Goal: Information Seeking & Learning: Learn about a topic

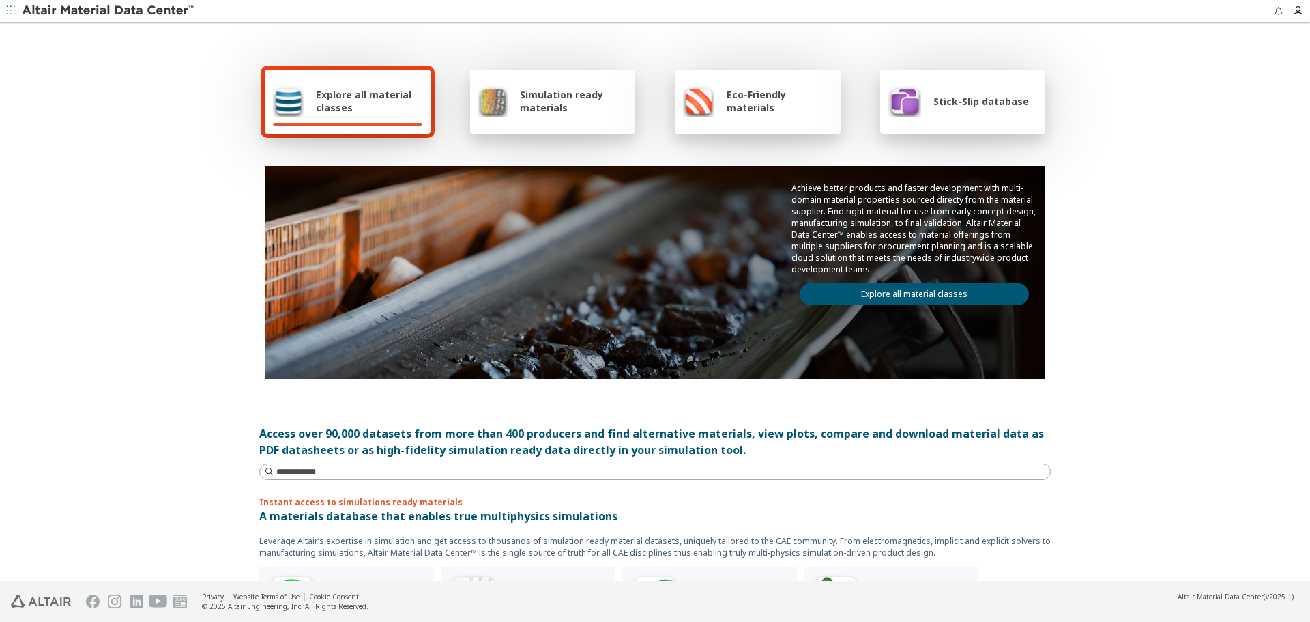
click at [869, 289] on link "Explore all material classes" at bounding box center [914, 294] width 229 height 22
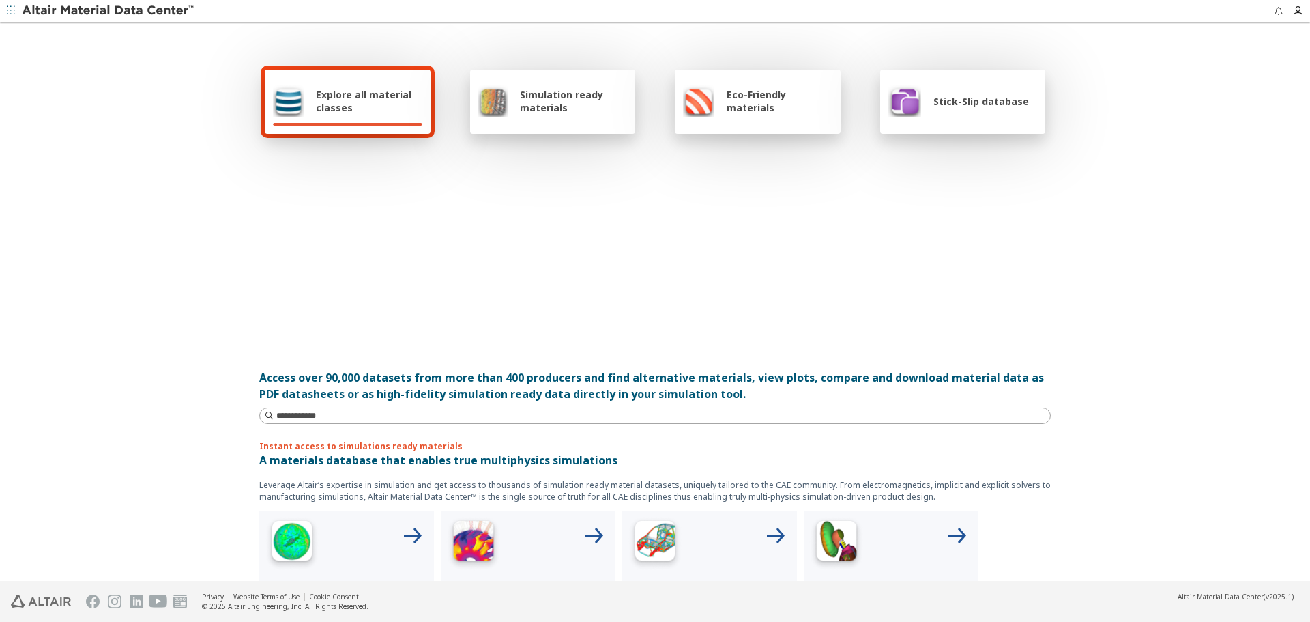
click at [869, 289] on div at bounding box center [655, 244] width 781 height 157
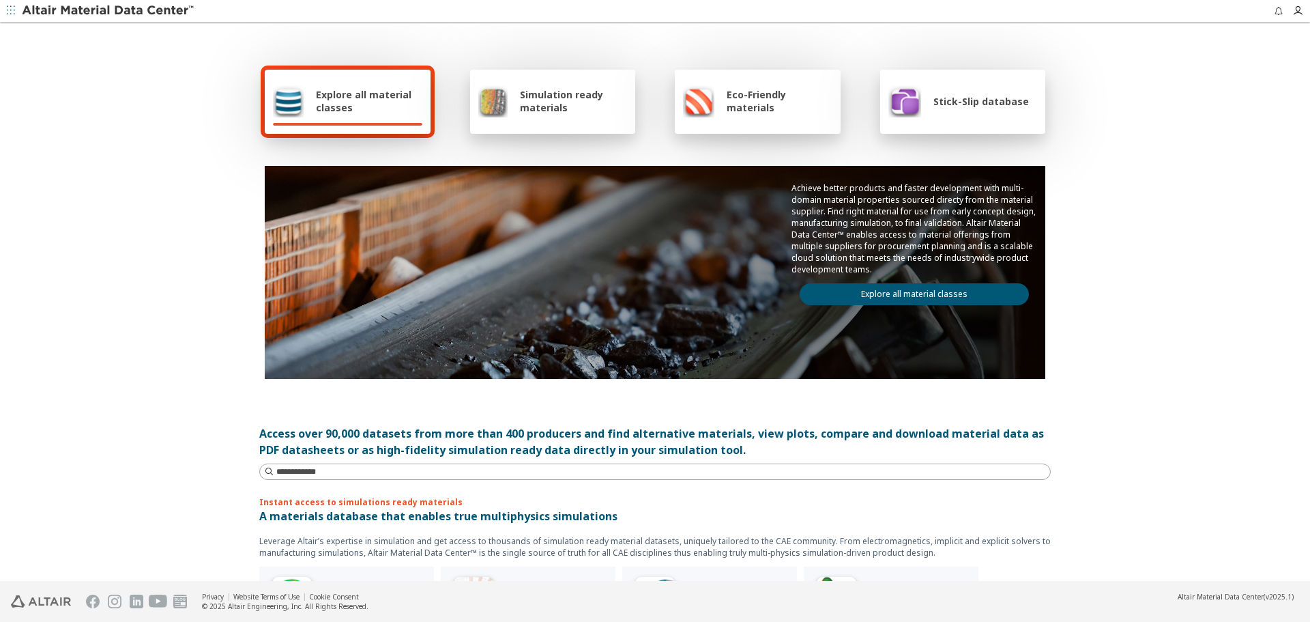
click at [869, 289] on link "Explore all material classes" at bounding box center [914, 294] width 229 height 22
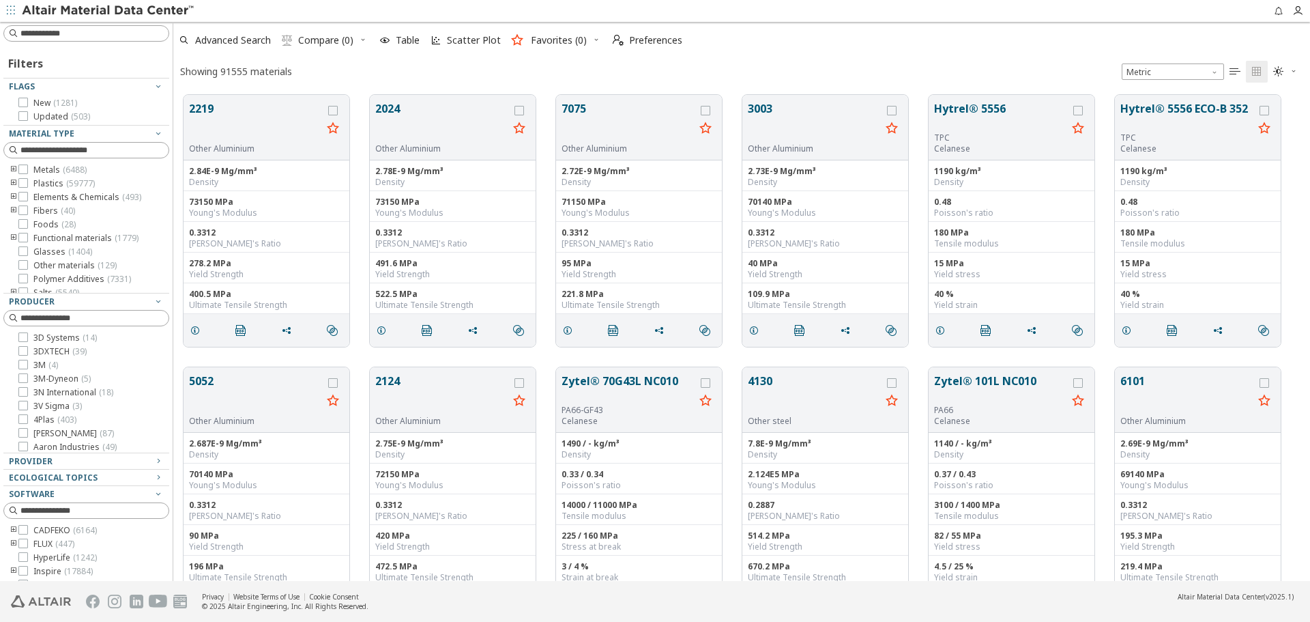
scroll to position [486, 1127]
click at [139, 39] on input at bounding box center [87, 33] width 163 height 15
type input "*"
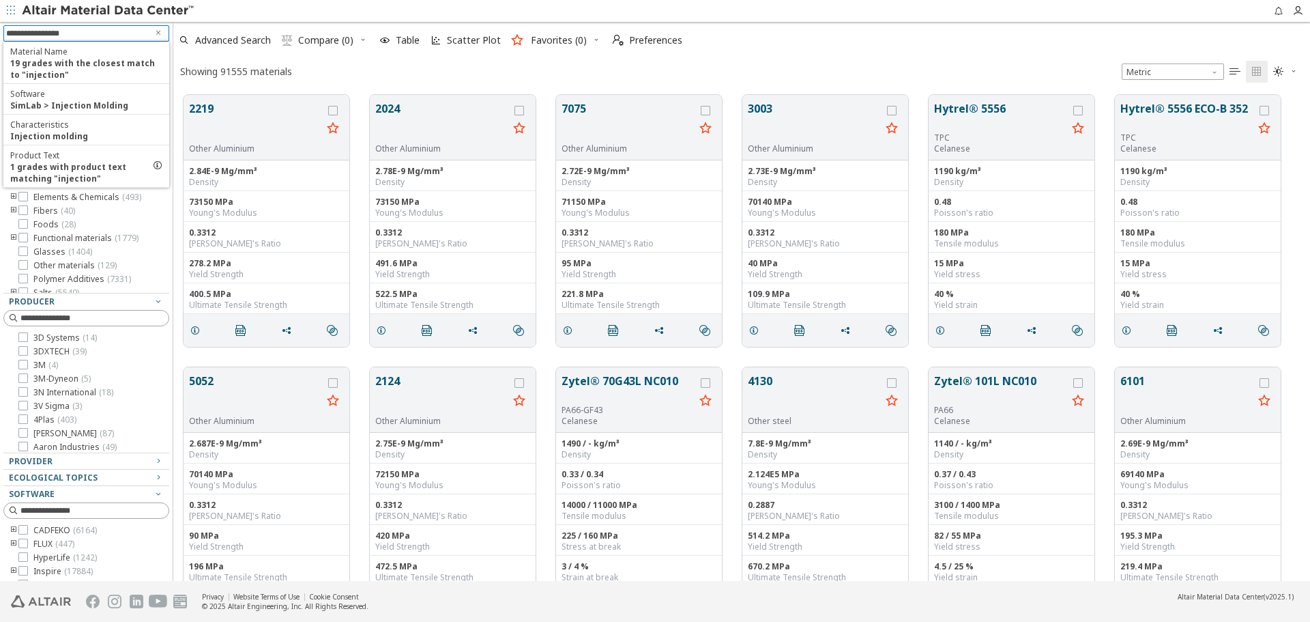
type input "**********"
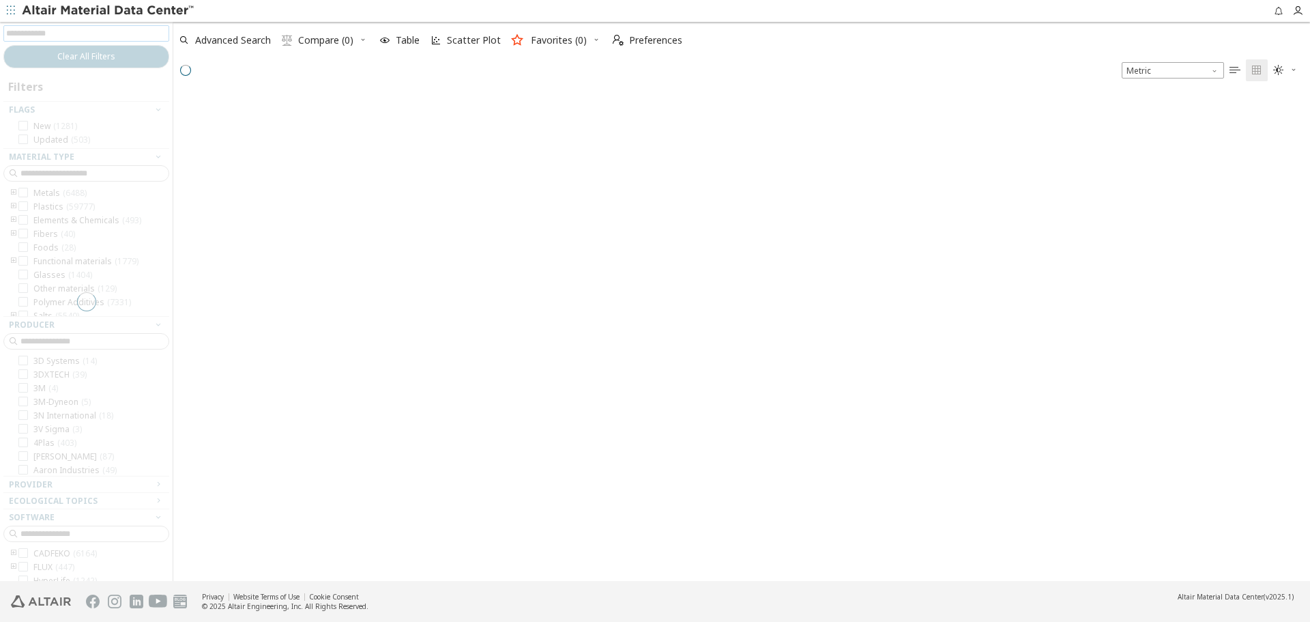
scroll to position [484, 1127]
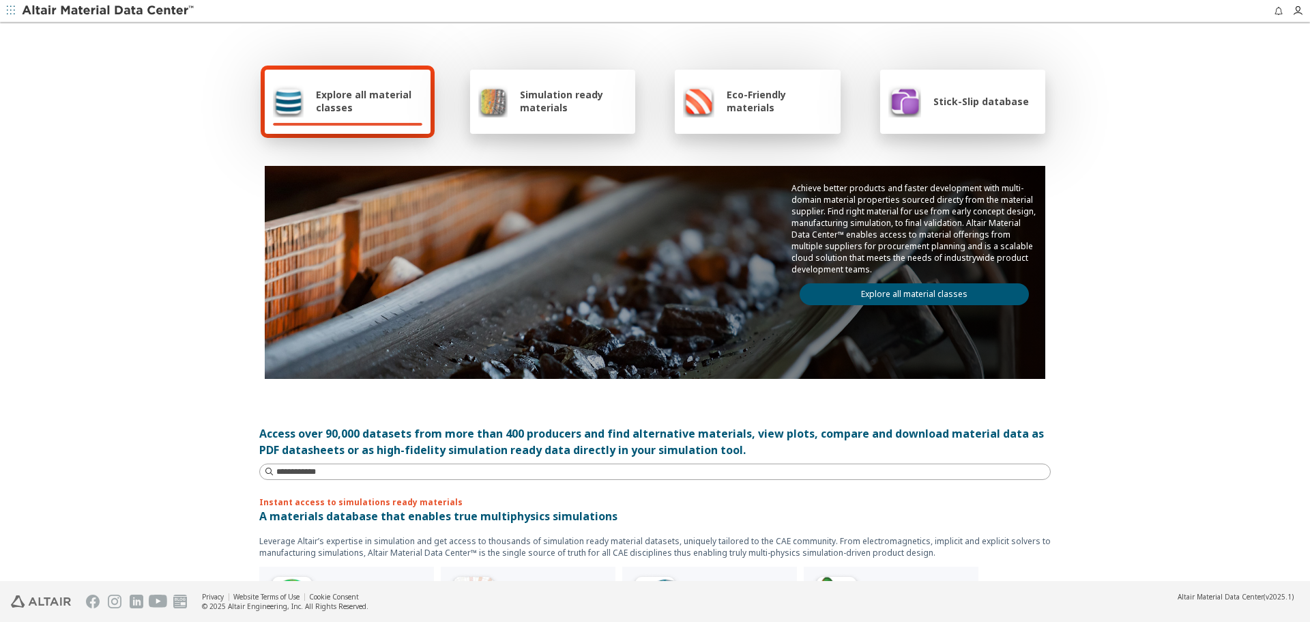
click at [943, 298] on link "Explore all material classes" at bounding box center [914, 294] width 229 height 22
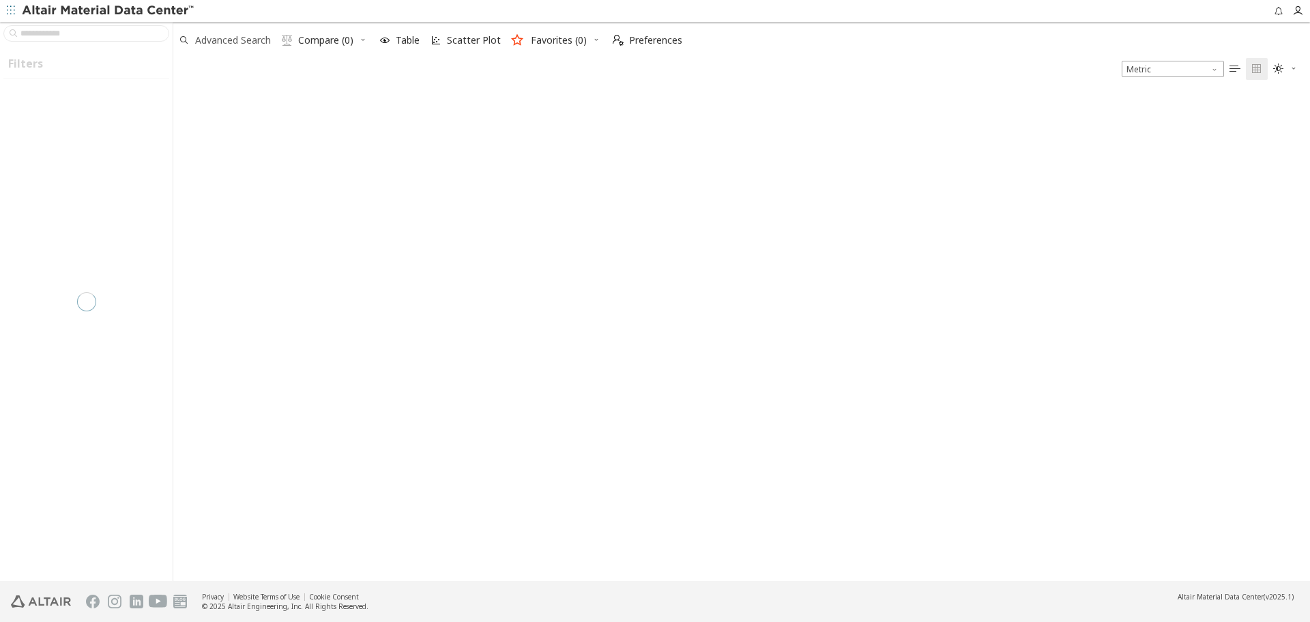
click at [257, 41] on span "Advanced Search" at bounding box center [233, 40] width 76 height 10
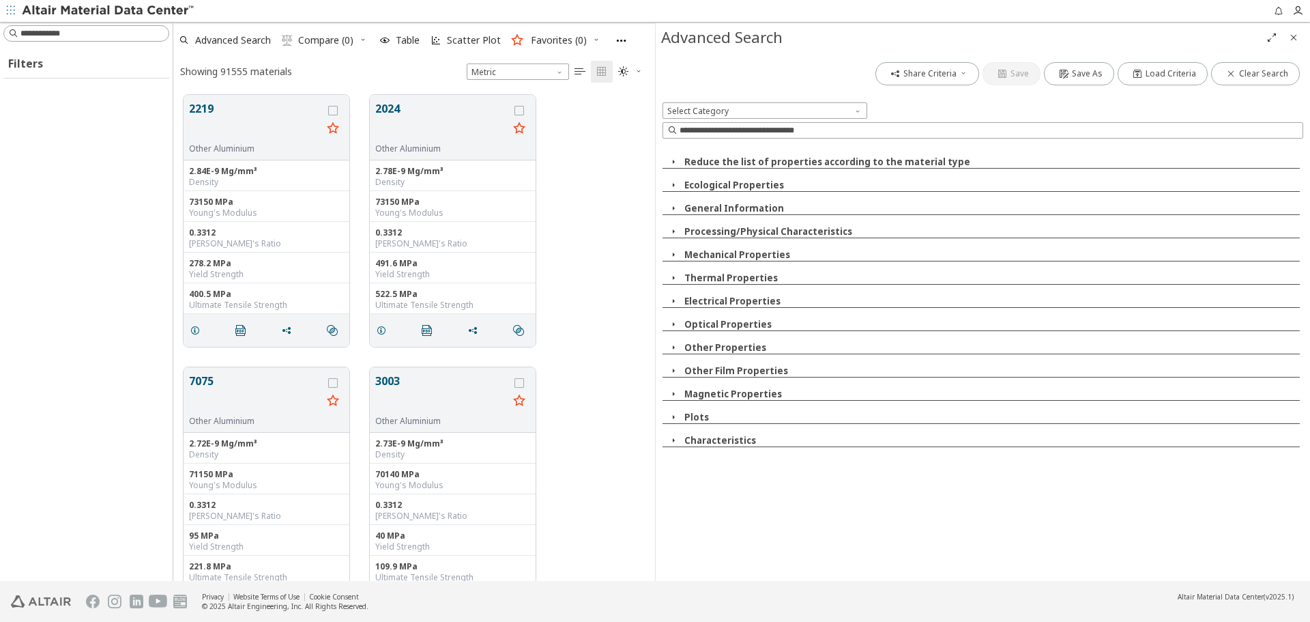
scroll to position [486, 472]
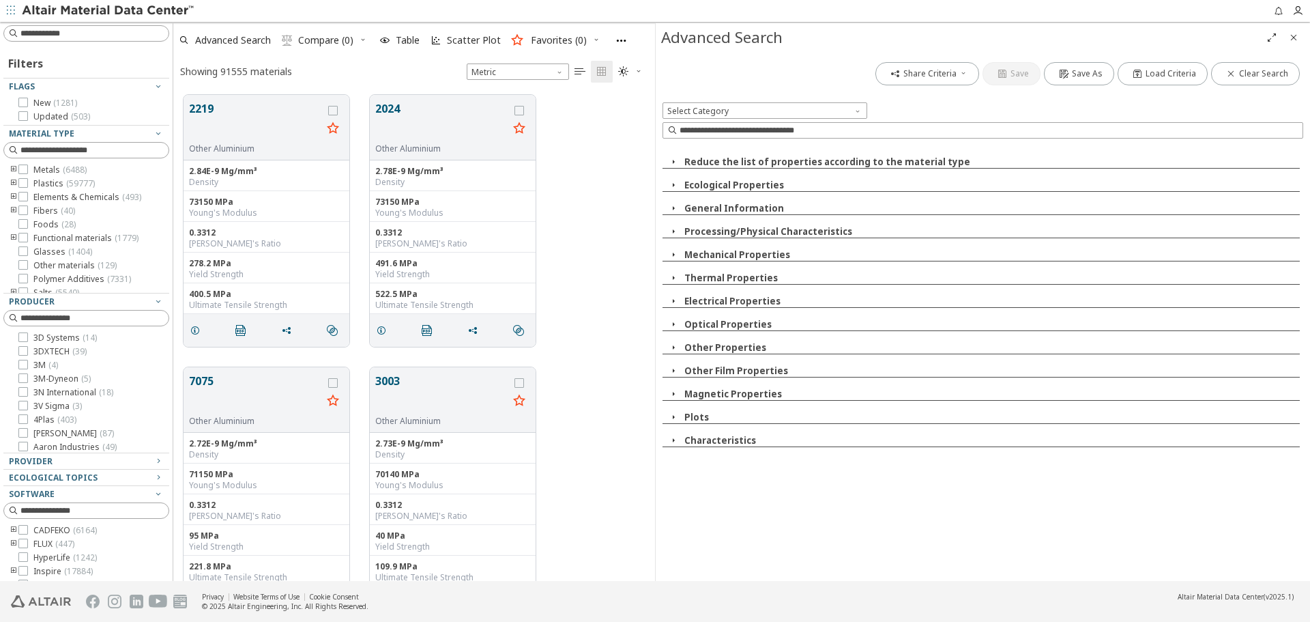
click at [688, 423] on div "Plots" at bounding box center [981, 417] width 637 height 13
click at [709, 442] on button "Characteristics" at bounding box center [720, 440] width 72 height 12
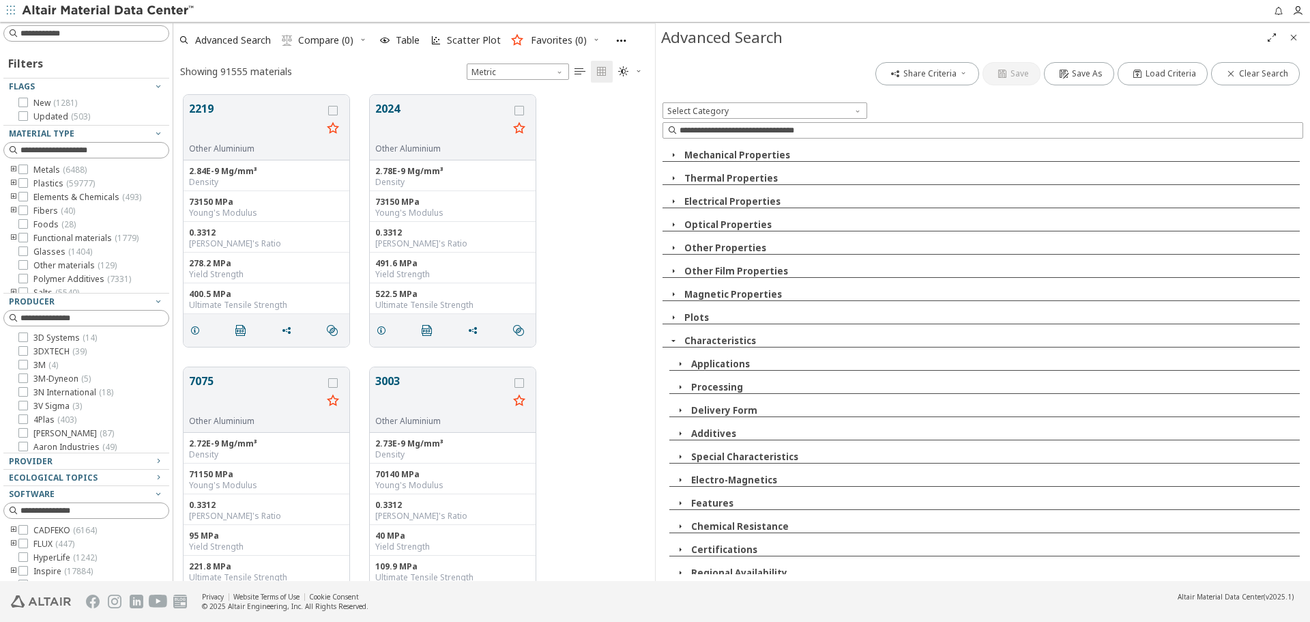
scroll to position [105, 0]
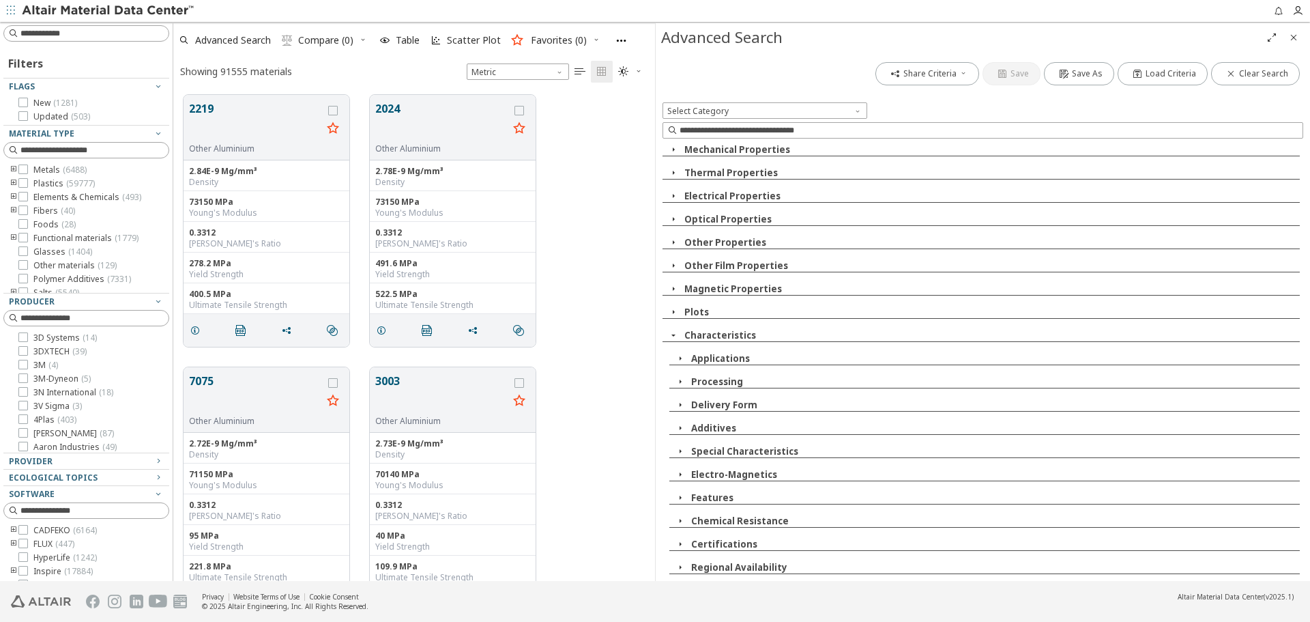
click at [726, 377] on button "Processing" at bounding box center [717, 381] width 52 height 12
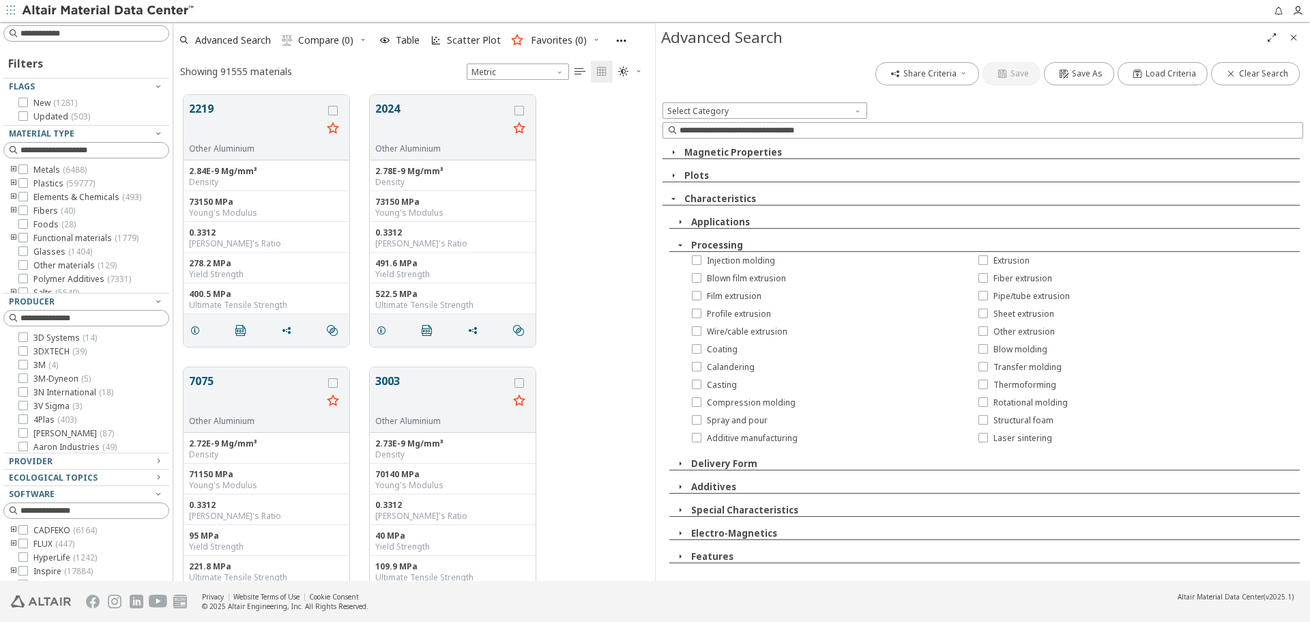
scroll to position [300, 0]
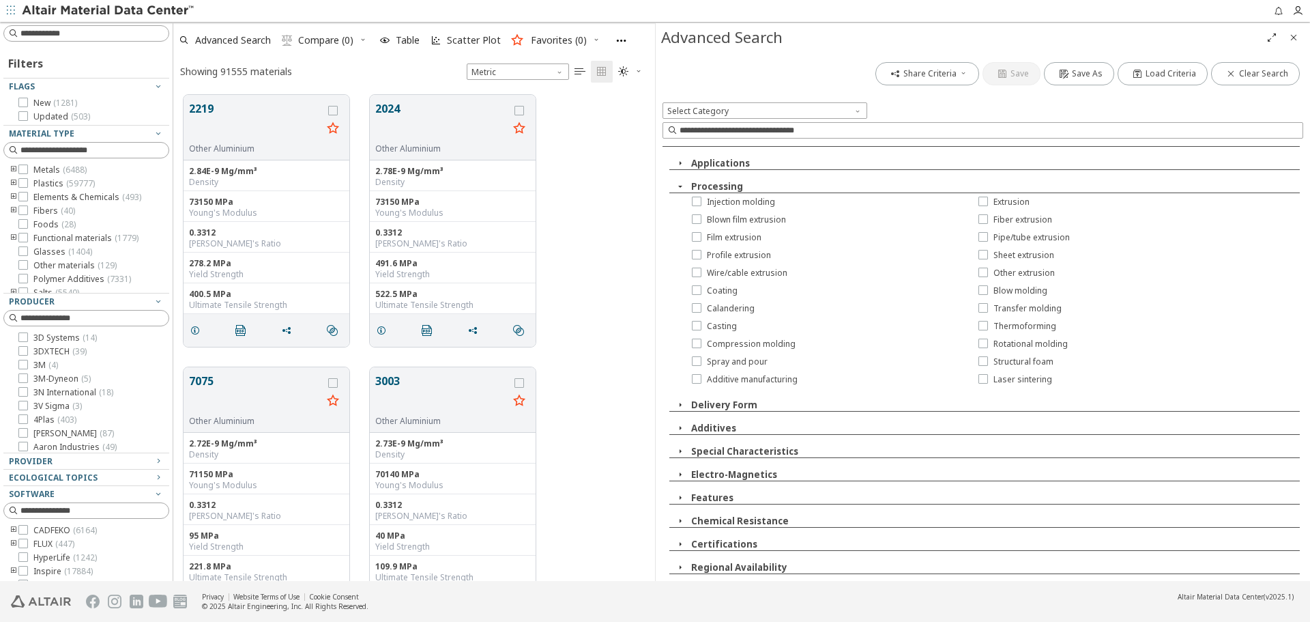
click at [731, 538] on button "Certifications" at bounding box center [724, 544] width 66 height 12
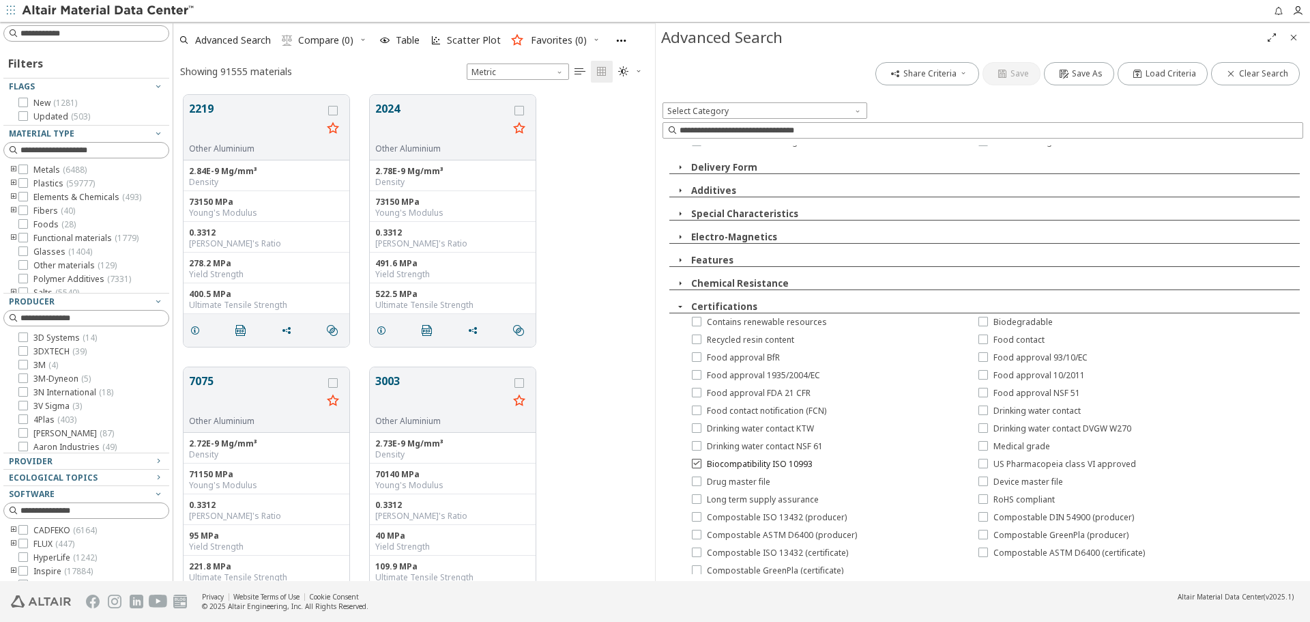
scroll to position [566, 0]
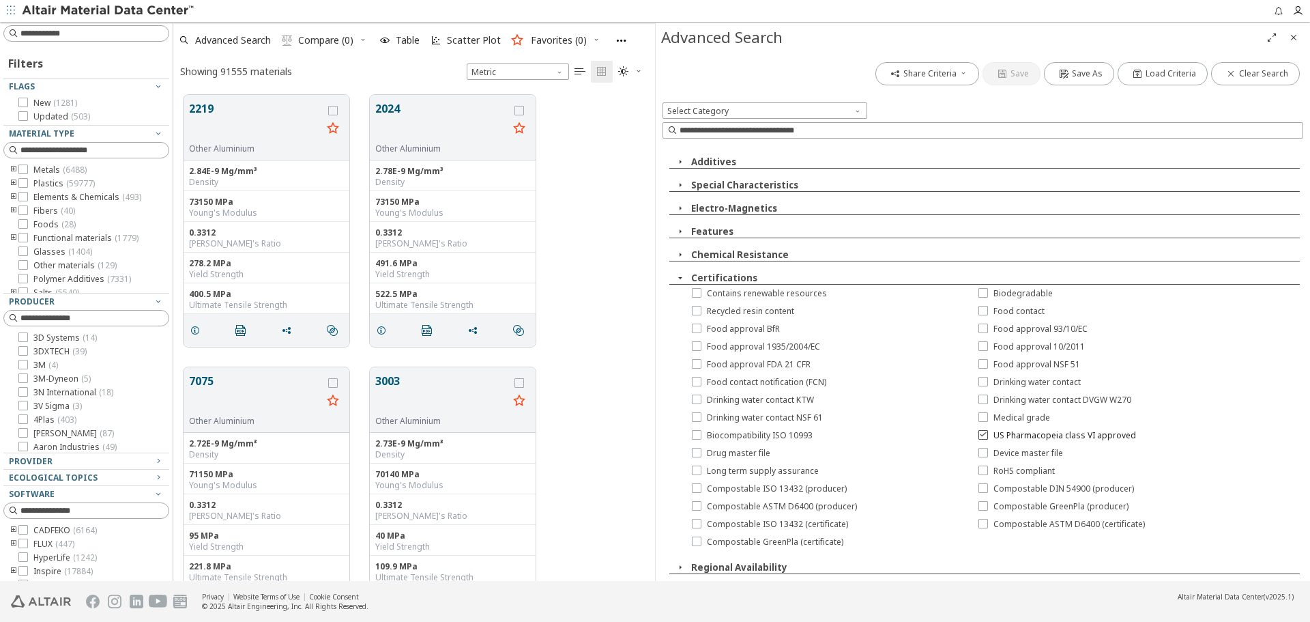
drag, startPoint x: 1161, startPoint y: 435, endPoint x: 1043, endPoint y: 433, distance: 117.4
click at [1043, 433] on div "US Pharmacopeia class VI approved" at bounding box center [1092, 435] width 287 height 18
click at [1000, 434] on span "US Pharmacopeia class VI approved" at bounding box center [1065, 435] width 143 height 11
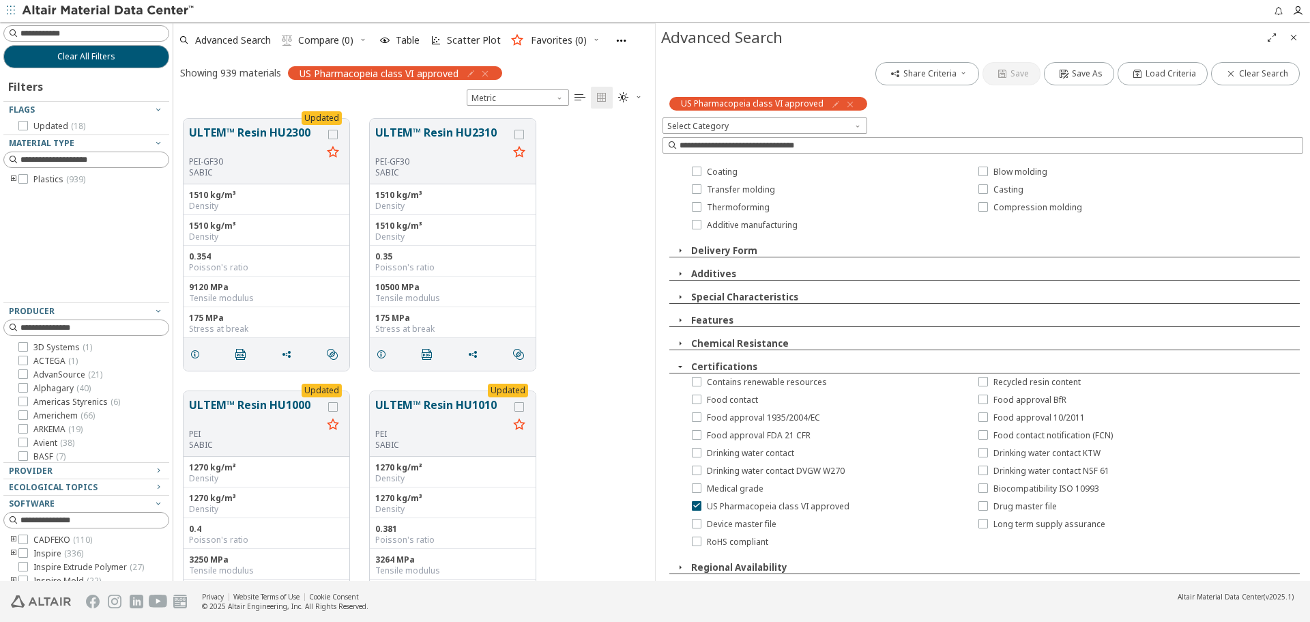
scroll to position [388, 0]
click at [474, 72] on icon "button" at bounding box center [470, 73] width 11 height 11
click at [233, 148] on button "ULTEM™ Resin HU2300" at bounding box center [255, 140] width 133 height 32
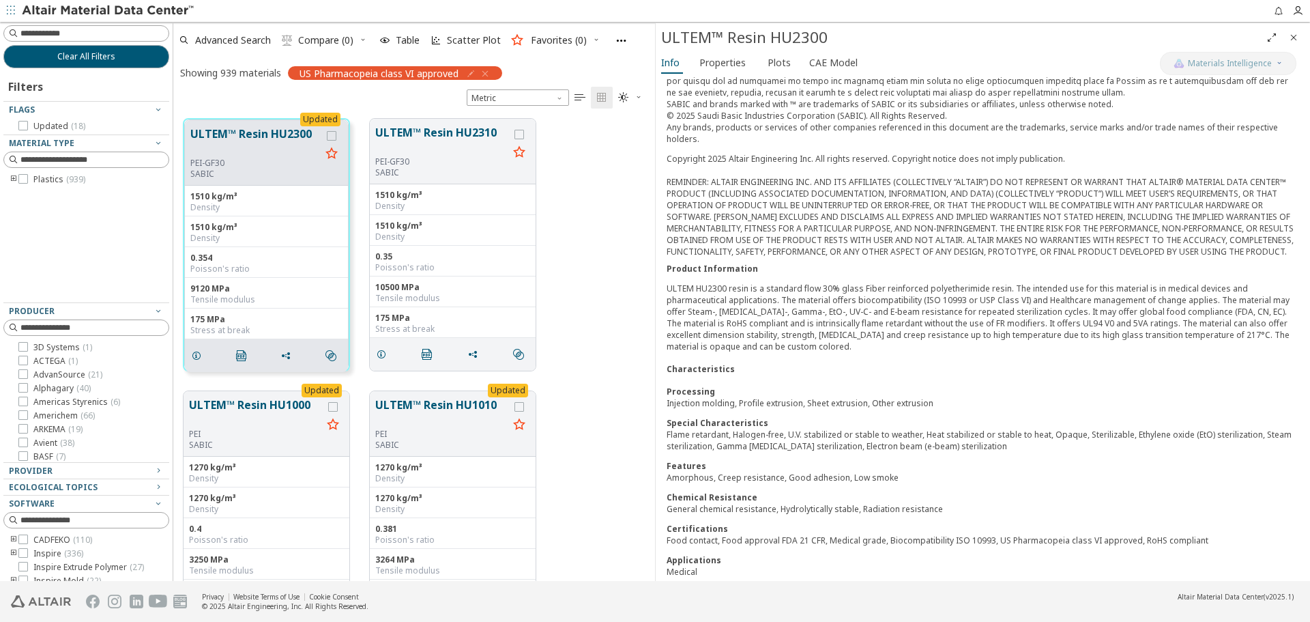
scroll to position [403, 0]
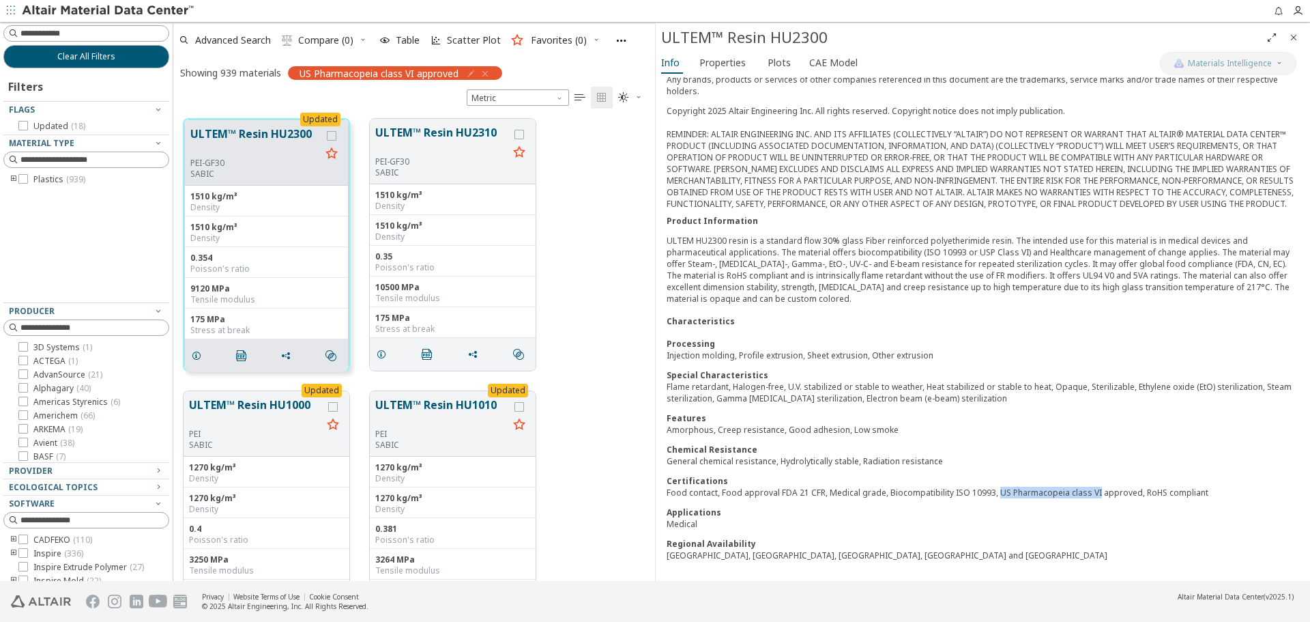
drag, startPoint x: 994, startPoint y: 491, endPoint x: 1091, endPoint y: 495, distance: 97.7
click at [1091, 495] on div "Food contact, Food approval FDA 21 CFR, Medical grade, Biocompatibility ISO 109…" at bounding box center [983, 493] width 633 height 12
copy div "US Pharmacopeia class VI"
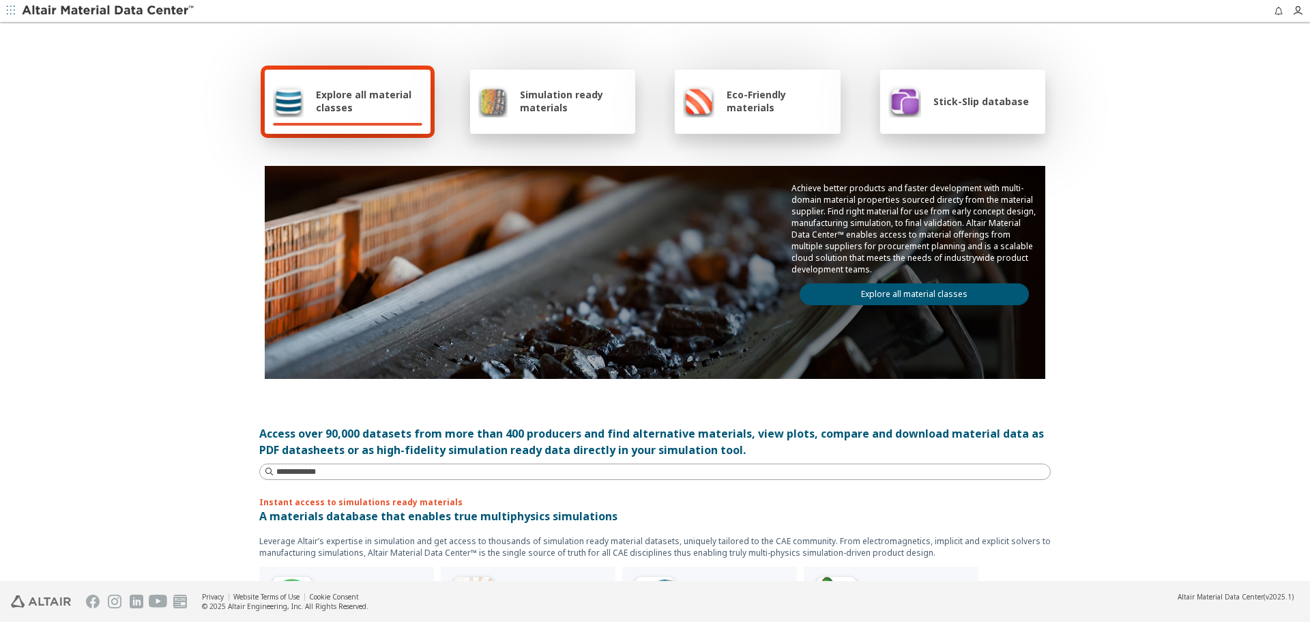
click at [957, 295] on link "Explore all material classes" at bounding box center [914, 294] width 229 height 22
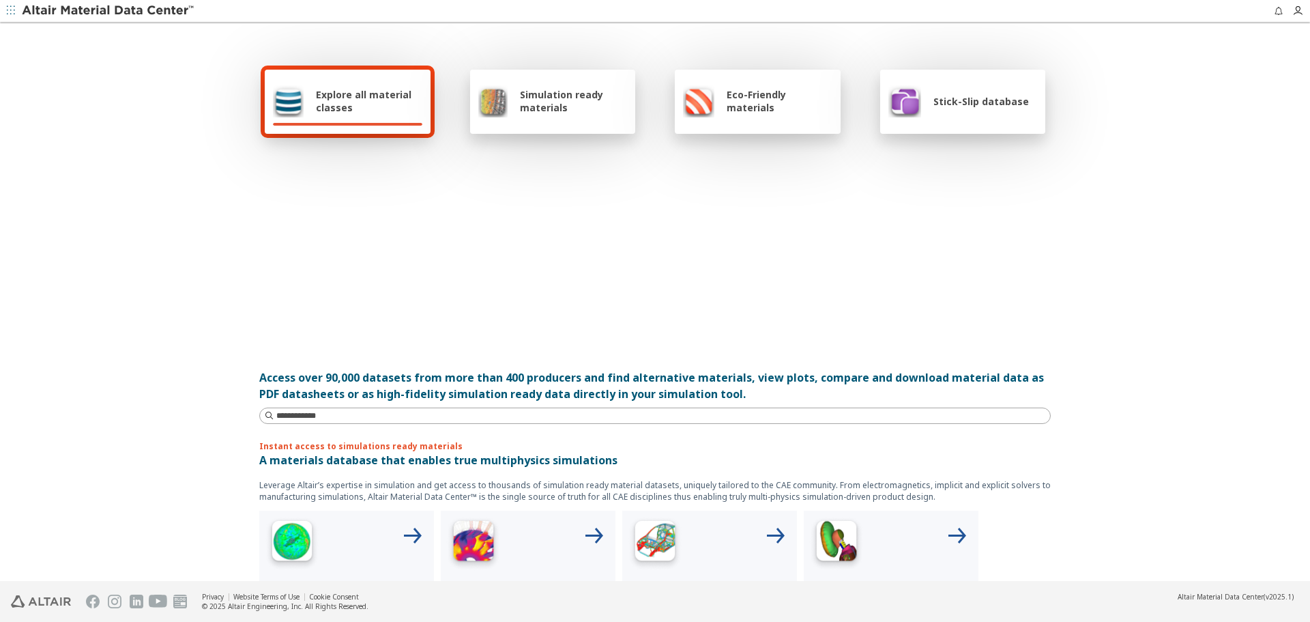
click at [957, 295] on div at bounding box center [655, 244] width 781 height 157
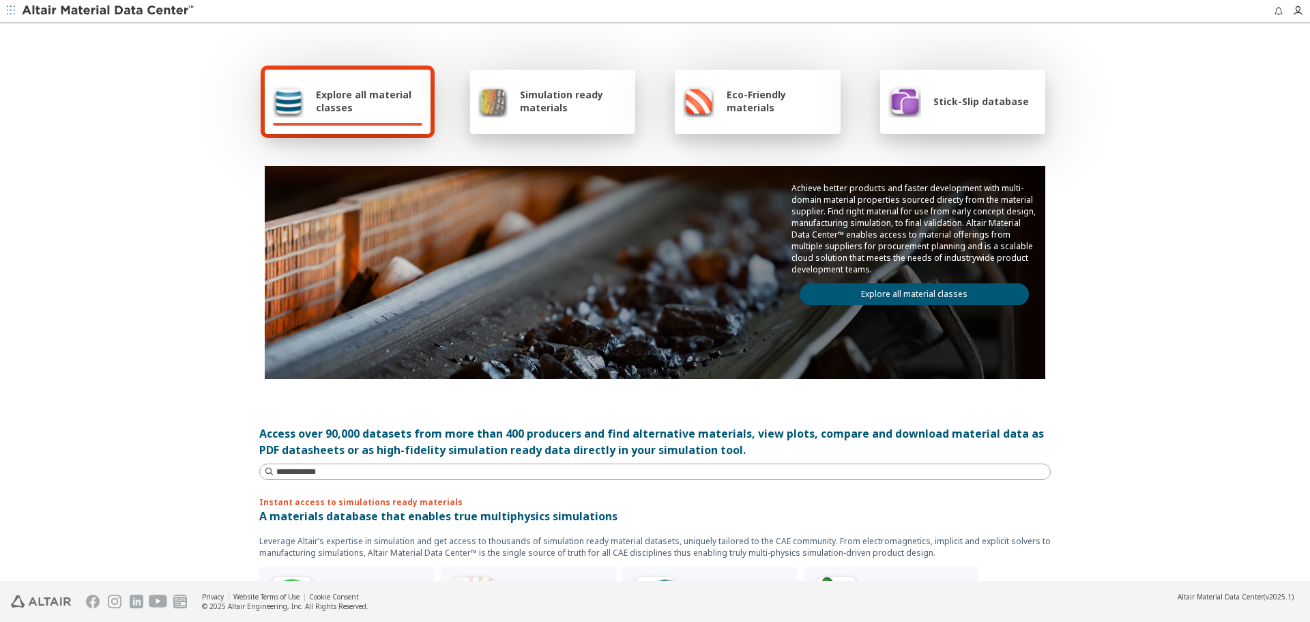
click at [957, 295] on link "Explore all material classes" at bounding box center [914, 294] width 229 height 22
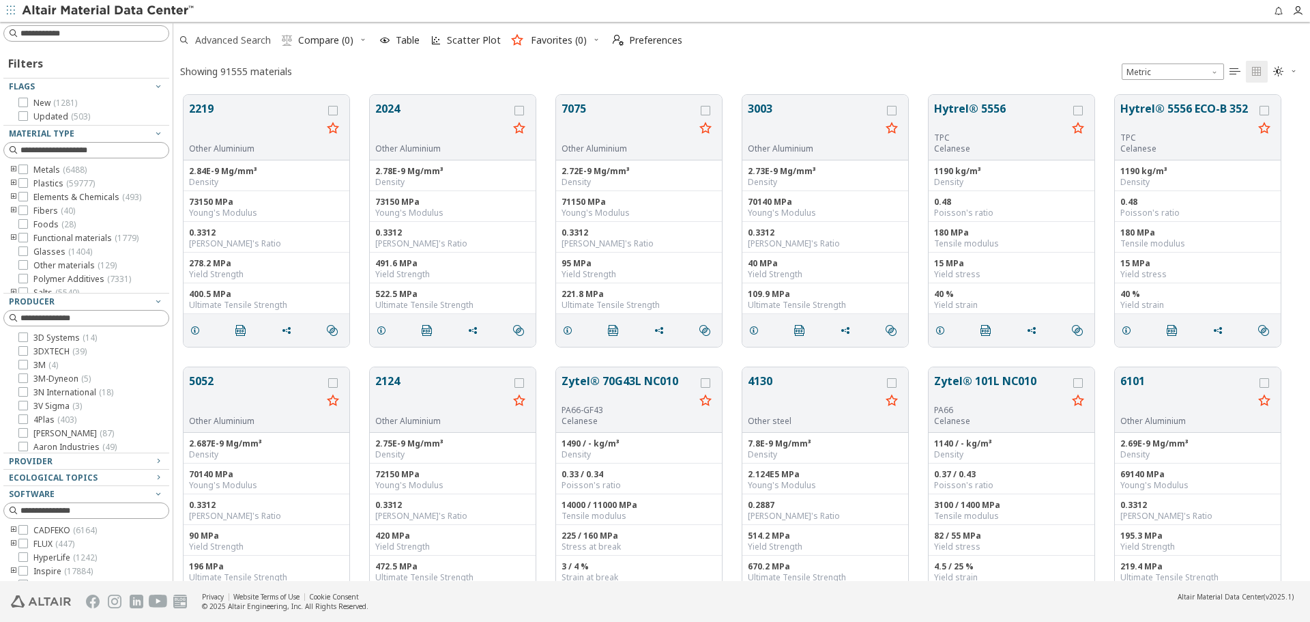
scroll to position [11, 11]
click at [255, 40] on span "Advanced Search" at bounding box center [233, 40] width 76 height 10
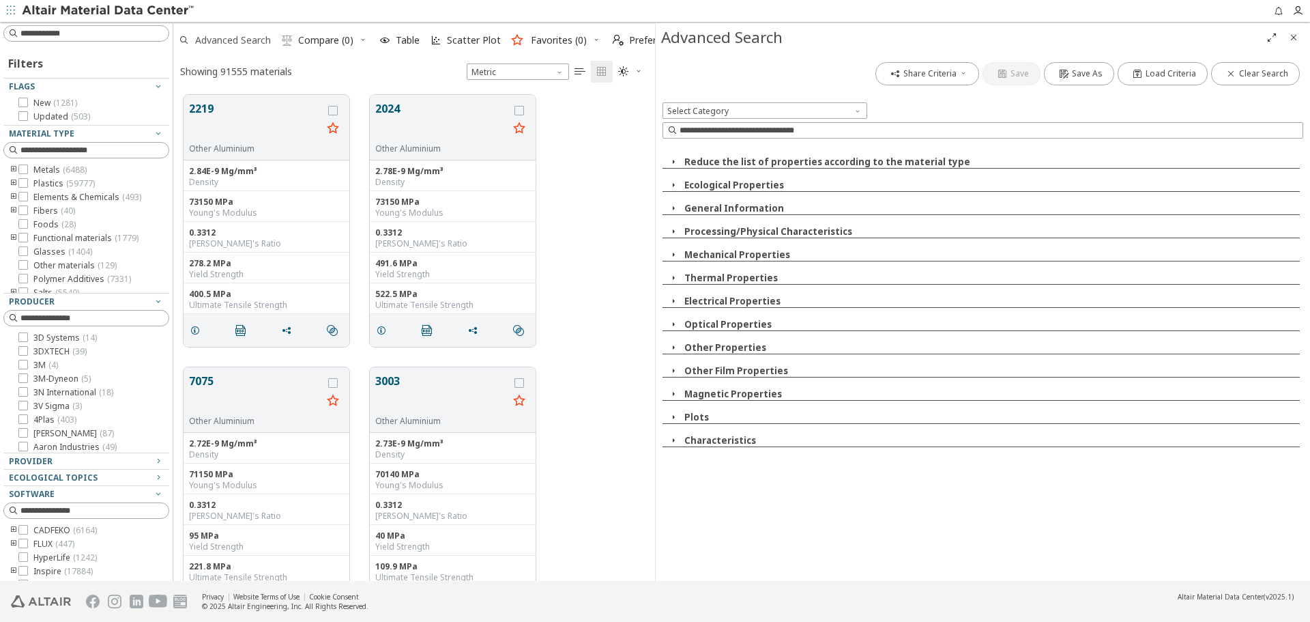
scroll to position [486, 472]
click at [721, 438] on button "Characteristics" at bounding box center [720, 440] width 72 height 12
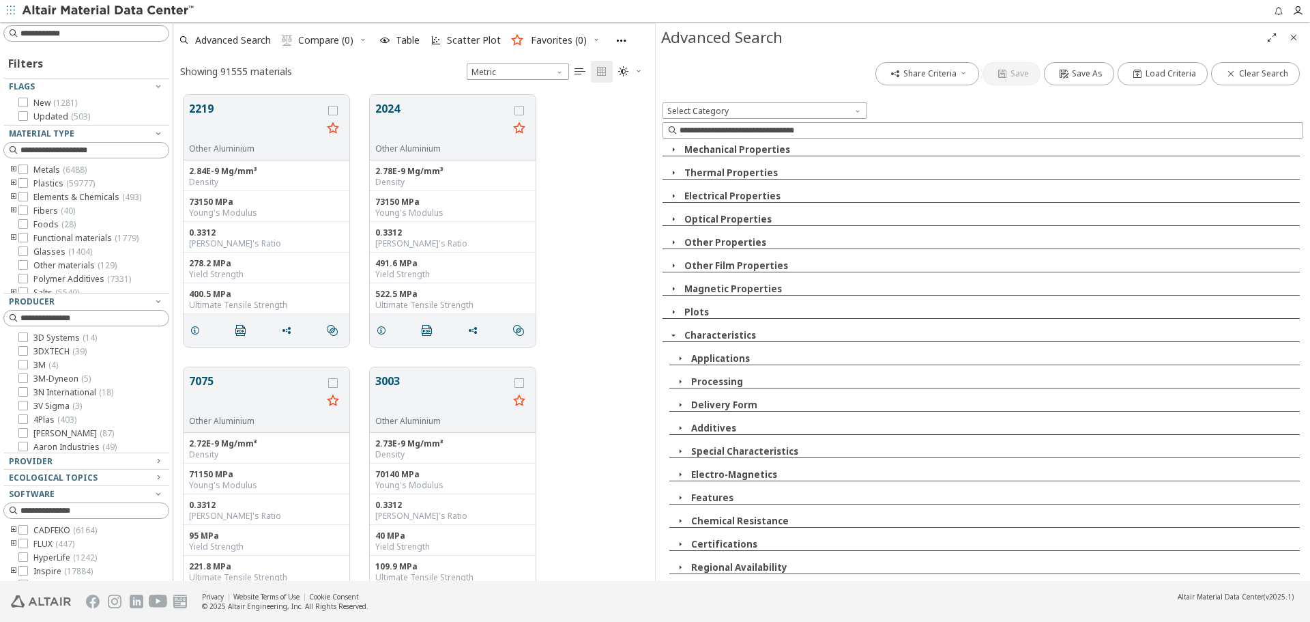
click at [728, 452] on button "Special Characteristics" at bounding box center [744, 451] width 107 height 12
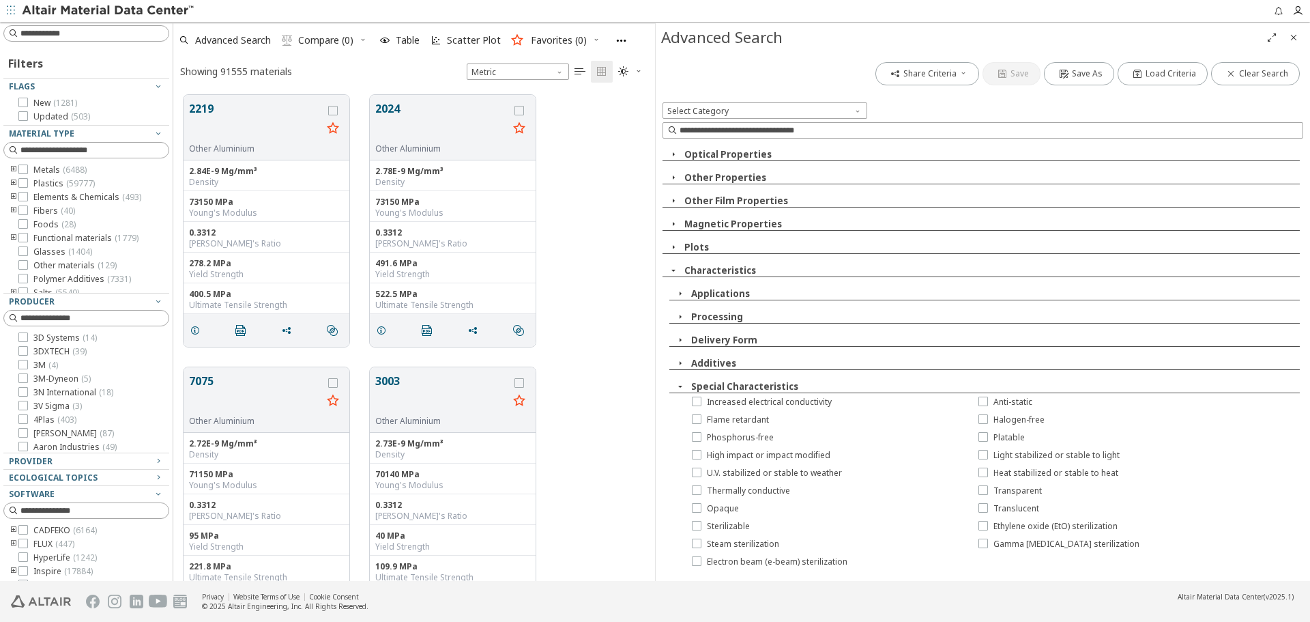
scroll to position [282, 0]
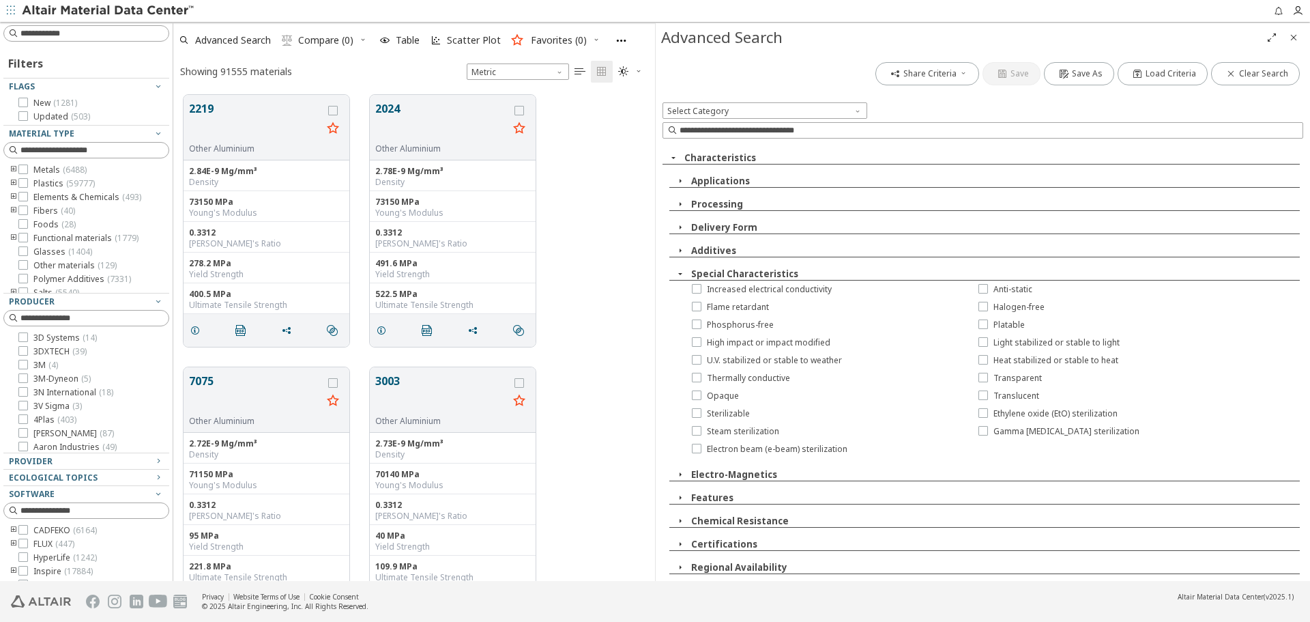
click at [709, 568] on button "Regional Availability" at bounding box center [739, 567] width 96 height 12
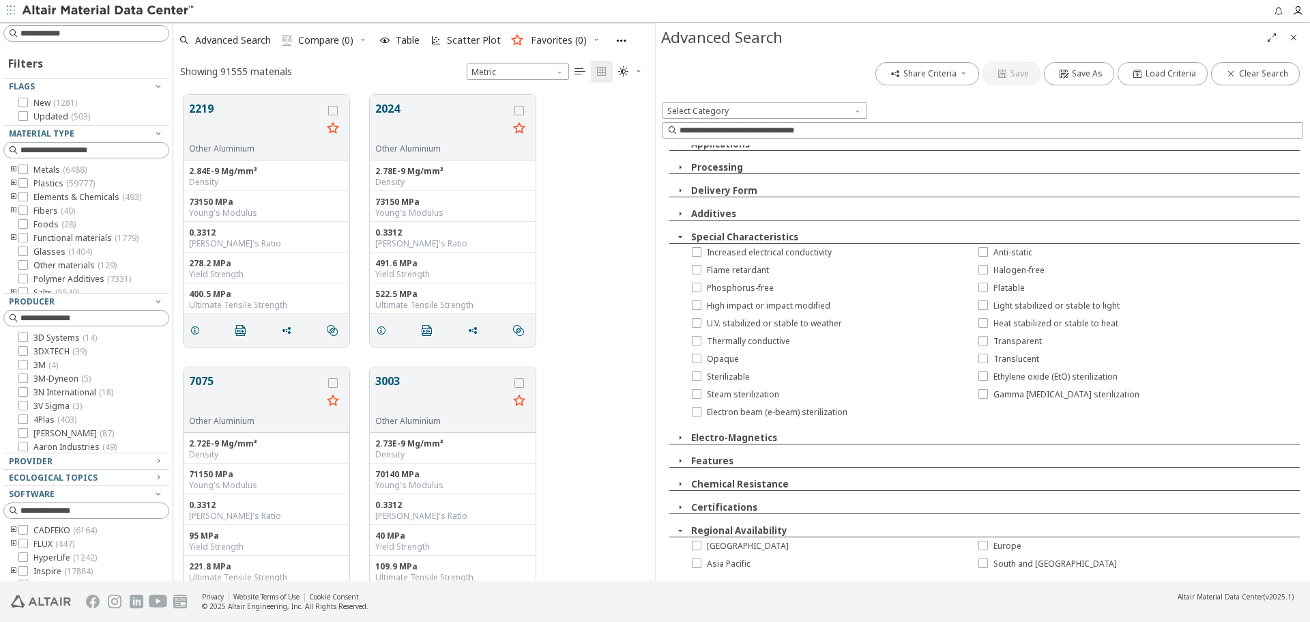
scroll to position [336, 0]
